Goal: Information Seeking & Learning: Find specific fact

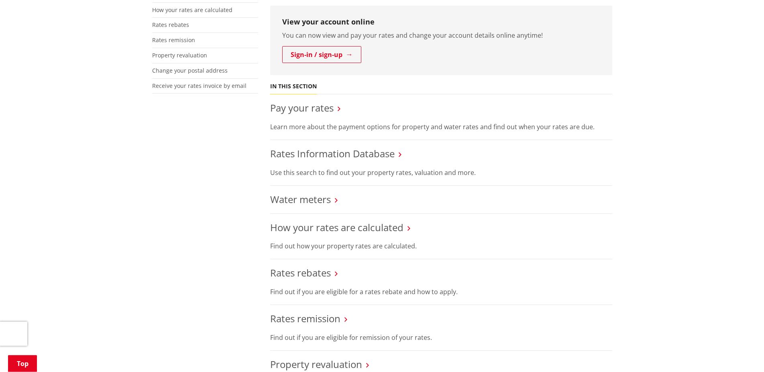
scroll to position [287, 0]
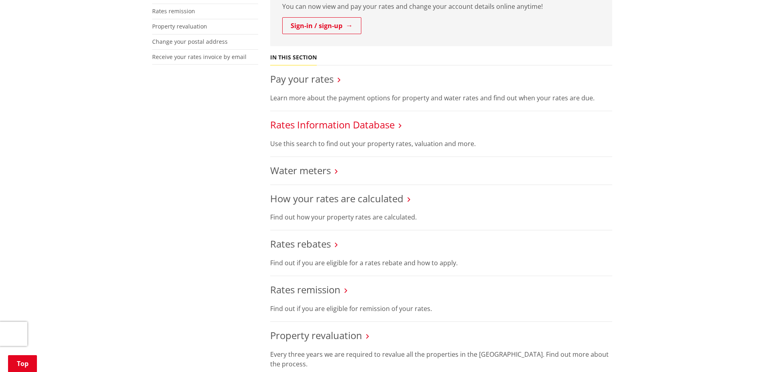
click at [328, 118] on link "Rates Information Database" at bounding box center [332, 124] width 124 height 13
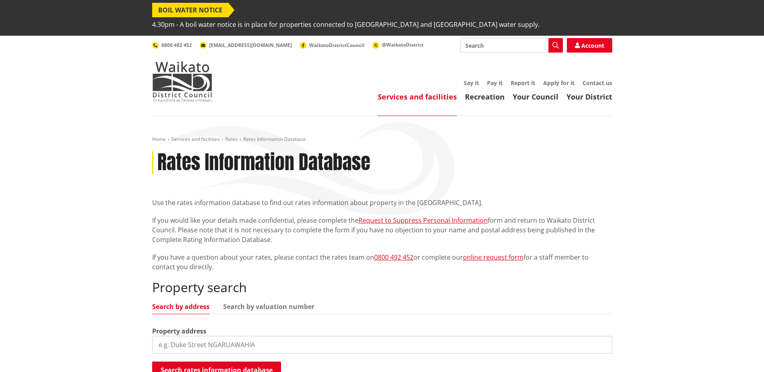
scroll to position [164, 0]
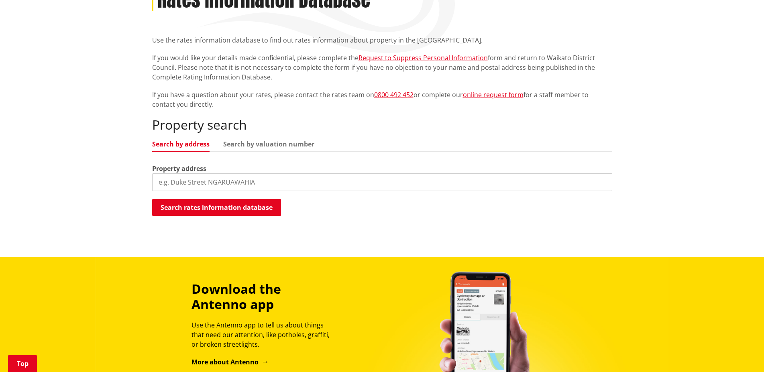
drag, startPoint x: 209, startPoint y: 172, endPoint x: 216, endPoint y: 158, distance: 15.8
click at [209, 173] on input "search" at bounding box center [382, 182] width 460 height 18
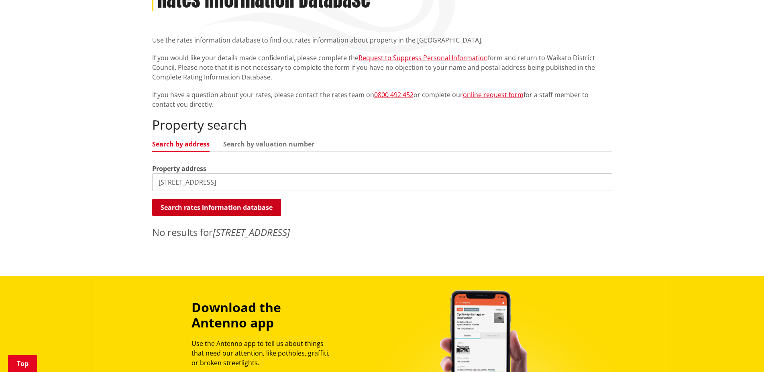
drag, startPoint x: 174, startPoint y: 168, endPoint x: 247, endPoint y: 197, distance: 78.7
click at [176, 173] on input "[STREET_ADDRESS]" at bounding box center [382, 182] width 460 height 18
type input "[STREET_ADDRESS]"
click at [215, 173] on input "[STREET_ADDRESS]" at bounding box center [382, 182] width 460 height 18
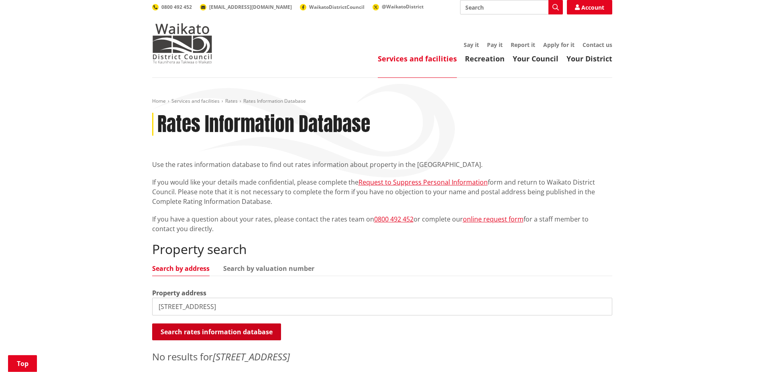
scroll to position [82, 0]
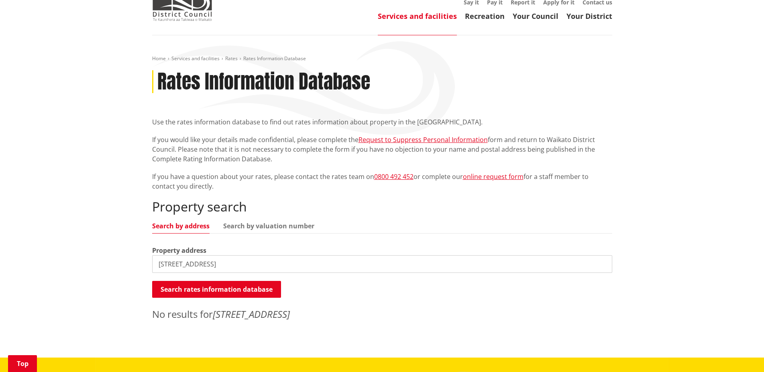
drag, startPoint x: 231, startPoint y: 249, endPoint x: 111, endPoint y: 251, distance: 120.0
click at [152, 255] on input "[STREET_ADDRESS]" at bounding box center [382, 264] width 460 height 18
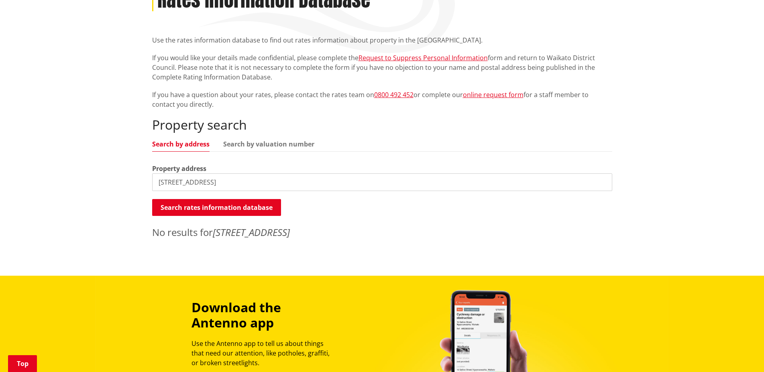
scroll to position [0, 0]
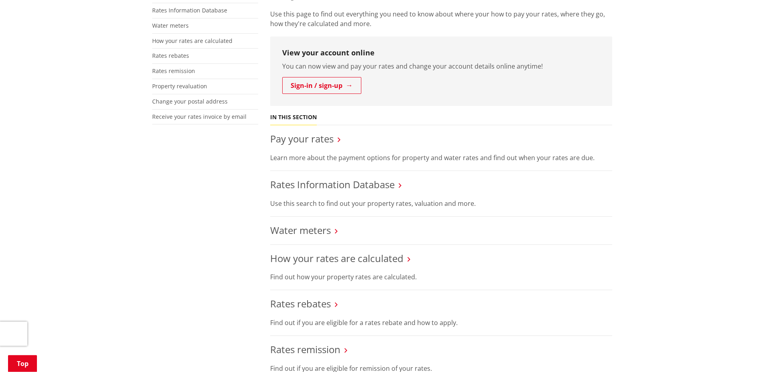
scroll to position [205, 0]
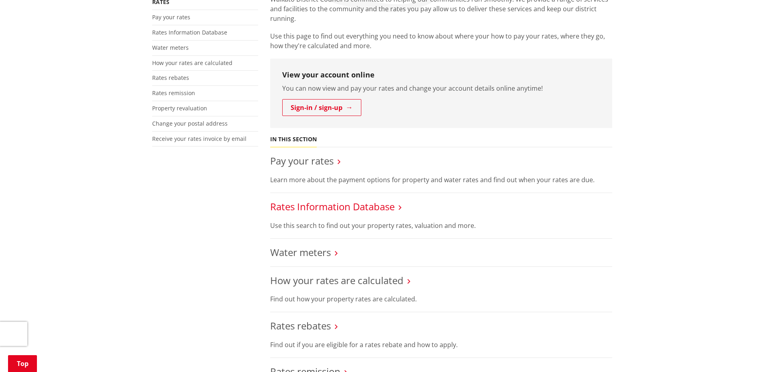
click at [289, 200] on link "Rates Information Database" at bounding box center [332, 206] width 124 height 13
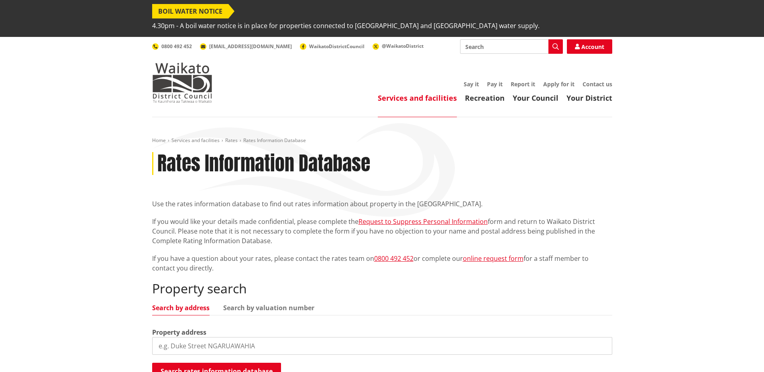
drag, startPoint x: 154, startPoint y: 323, endPoint x: 201, endPoint y: 334, distance: 48.9
click at [163, 337] on input "search" at bounding box center [382, 346] width 460 height 18
type input "8 hillpark"
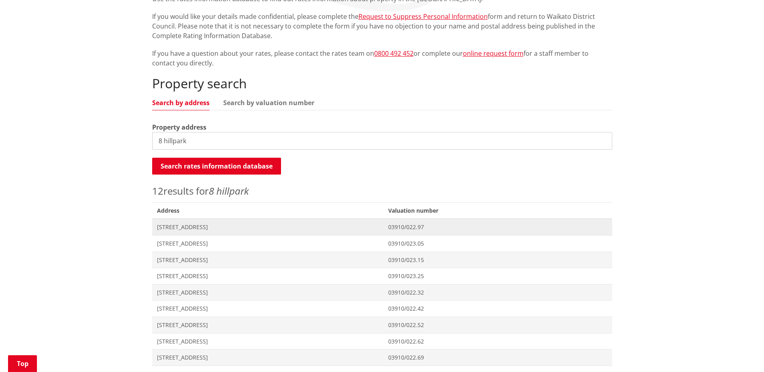
scroll to position [368, 0]
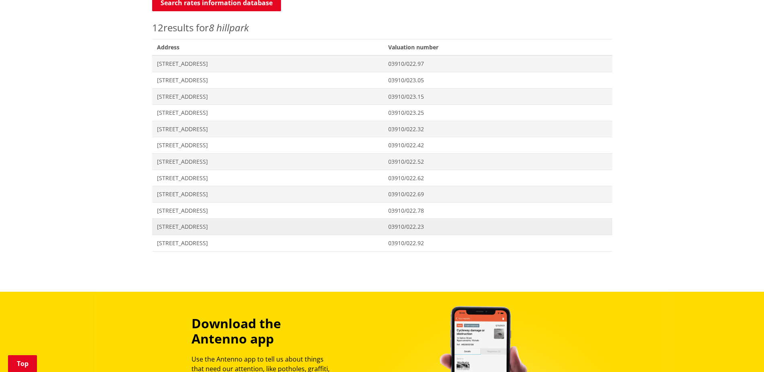
click at [183, 223] on span "[STREET_ADDRESS]" at bounding box center [268, 227] width 222 height 8
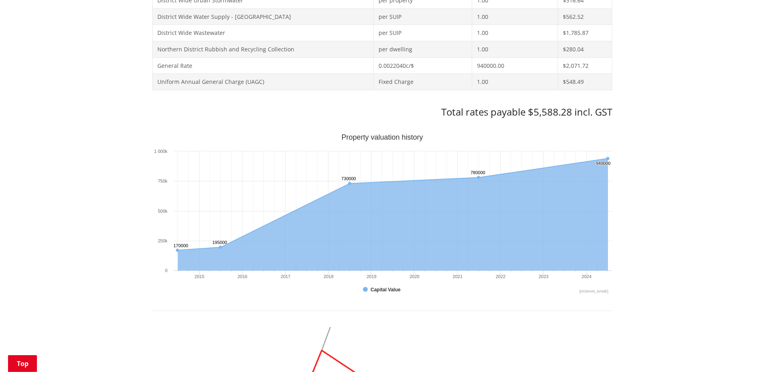
scroll to position [491, 0]
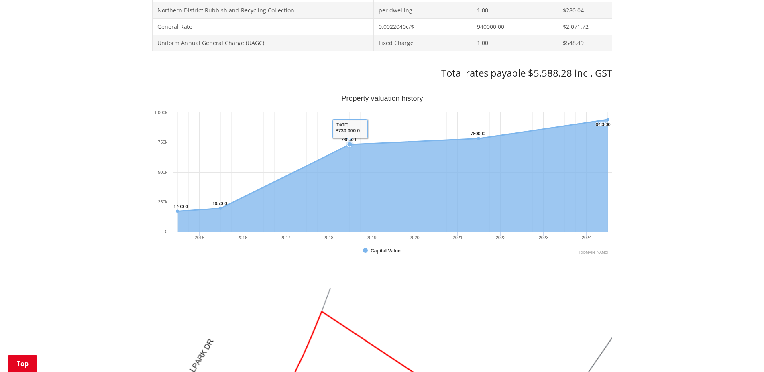
drag, startPoint x: 349, startPoint y: 129, endPoint x: 337, endPoint y: 138, distance: 14.4
click at [337, 138] on g "Interactive chart" at bounding box center [392, 175] width 433 height 114
drag, startPoint x: 352, startPoint y: 132, endPoint x: 425, endPoint y: 129, distance: 73.5
click at [425, 129] on g "Interactive chart" at bounding box center [392, 175] width 433 height 114
drag, startPoint x: 430, startPoint y: 126, endPoint x: 444, endPoint y: 122, distance: 14.5
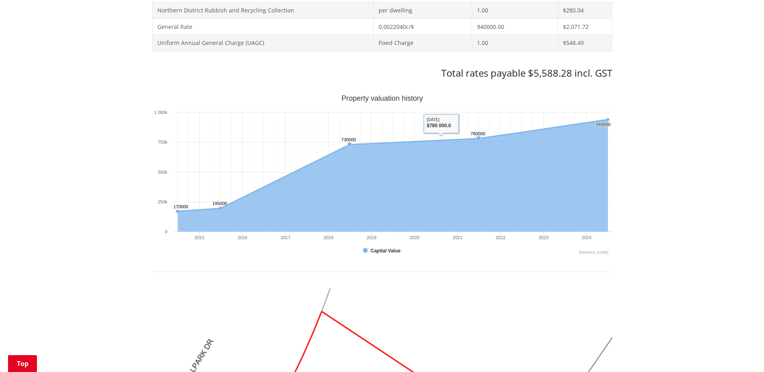
click at [435, 126] on icon "Interactive chart" at bounding box center [393, 166] width 430 height 92
drag, startPoint x: 491, startPoint y: 118, endPoint x: 500, endPoint y: 118, distance: 8.8
click at [492, 120] on icon "Interactive chart" at bounding box center [393, 166] width 430 height 92
click at [553, 54] on div "Search again Print this page Make a rates payment View district plan Recent 8 H…" at bounding box center [382, 242] width 460 height 904
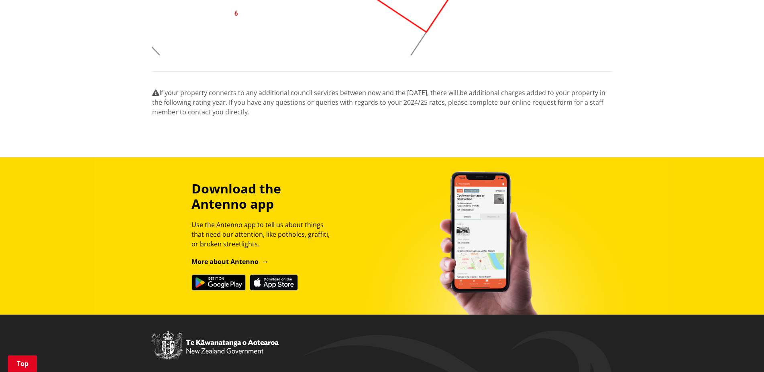
scroll to position [982, 0]
